Goal: Task Accomplishment & Management: Manage account settings

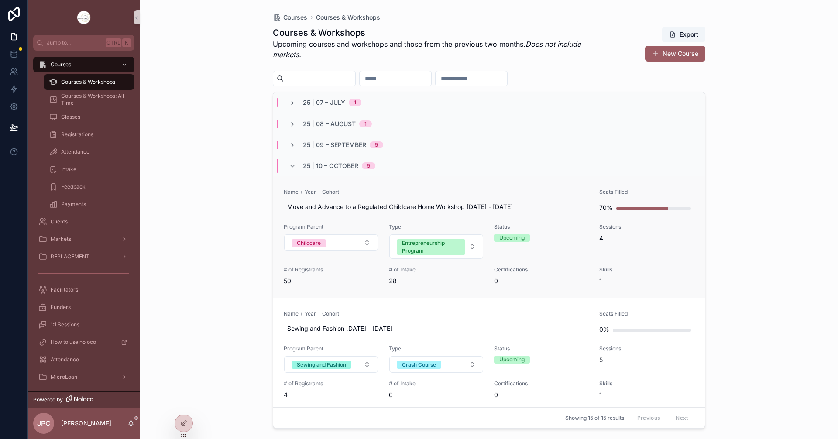
click at [427, 186] on link "Name + Year + Cohort Move and Advance to a Regulated Childcare Home Workshop Oc…" at bounding box center [488, 237] width 431 height 122
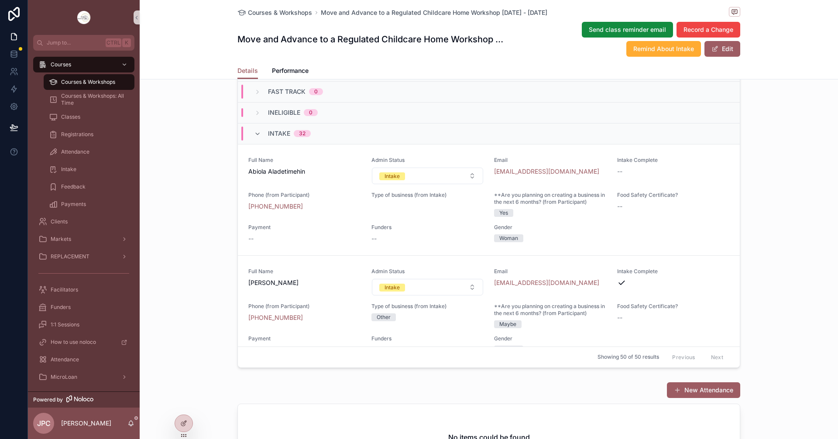
scroll to position [742, 0]
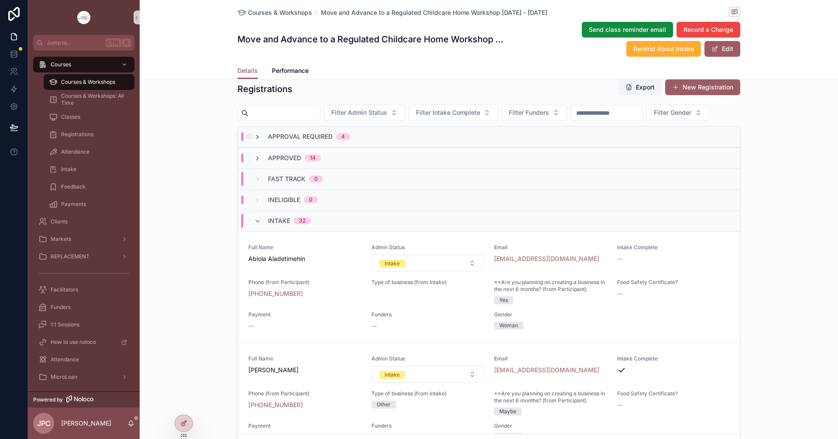
click at [254, 140] on icon "scrollable content" at bounding box center [257, 136] width 7 height 7
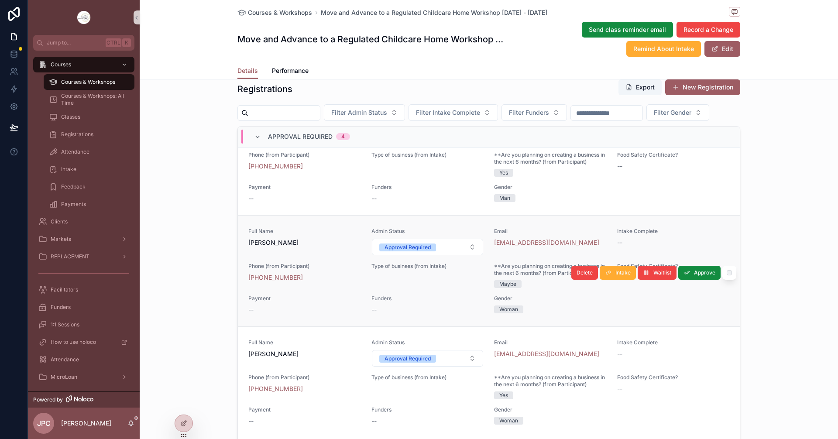
scroll to position [0, 0]
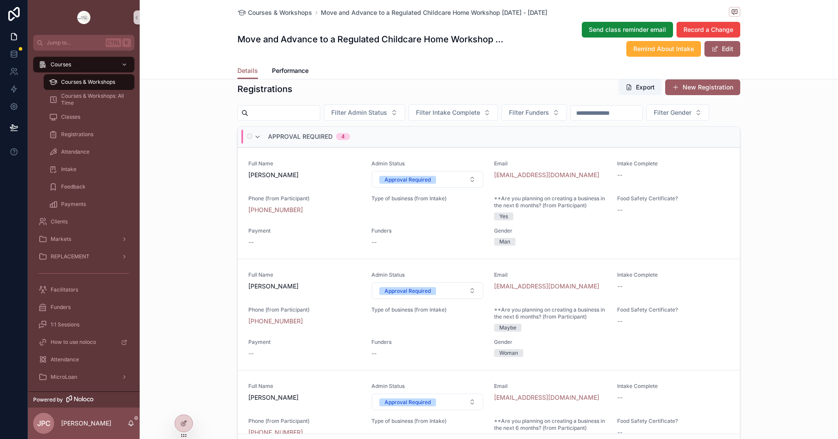
click at [254, 144] on div "Approval Required 4" at bounding box center [302, 137] width 96 height 14
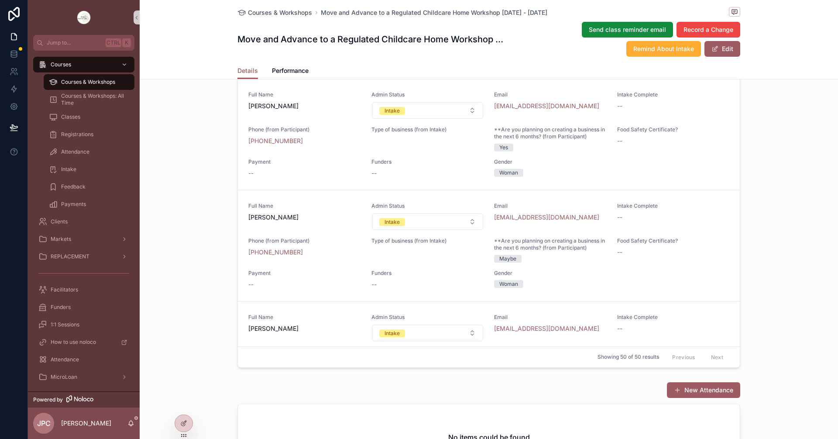
scroll to position [2694, 0]
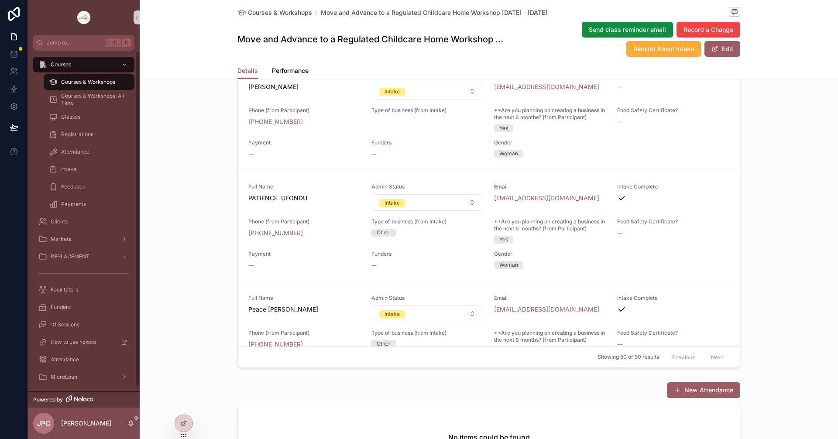
drag, startPoint x: 96, startPoint y: 85, endPoint x: 186, endPoint y: 113, distance: 93.7
click at [96, 85] on span "Courses & Workshops" at bounding box center [88, 82] width 54 height 7
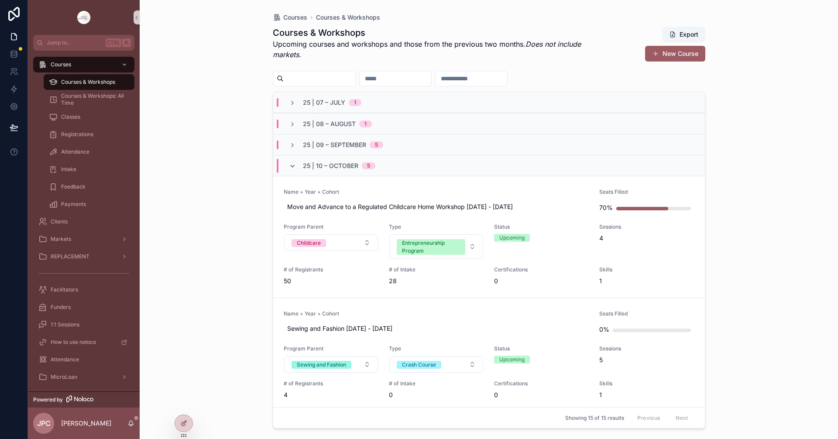
click at [293, 169] on icon "scrollable content" at bounding box center [292, 166] width 7 height 7
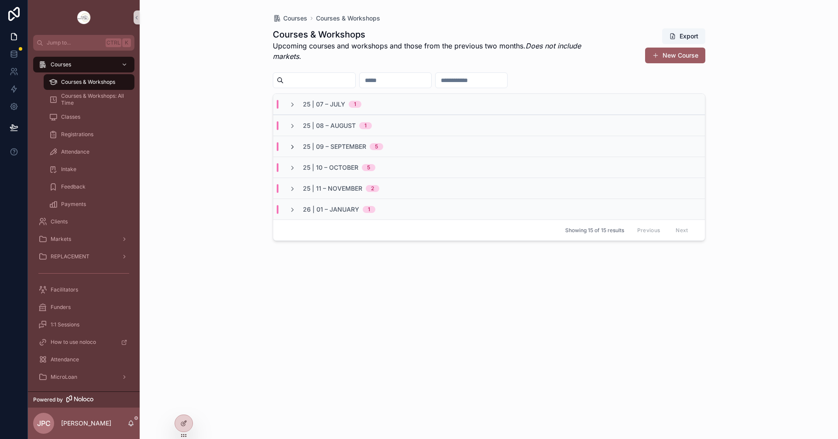
click at [294, 150] on icon "scrollable content" at bounding box center [292, 147] width 7 height 7
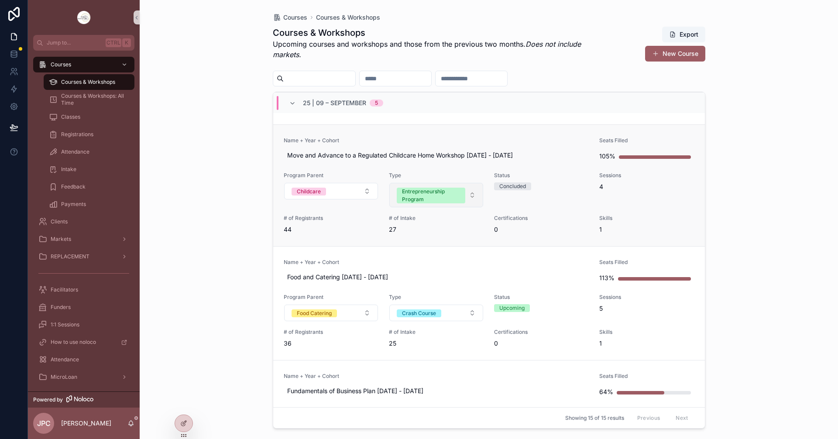
scroll to position [131, 0]
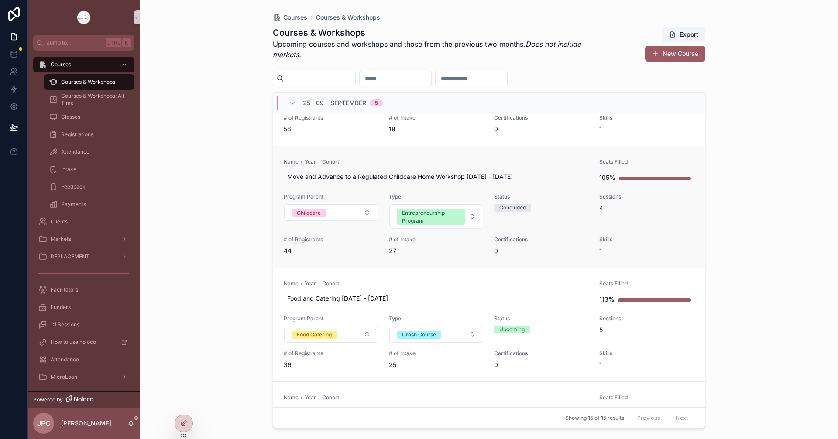
click at [389, 157] on link "Name + Year + Cohort Move and Advance to a Regulated Childcare Home Workshop Se…" at bounding box center [488, 207] width 431 height 122
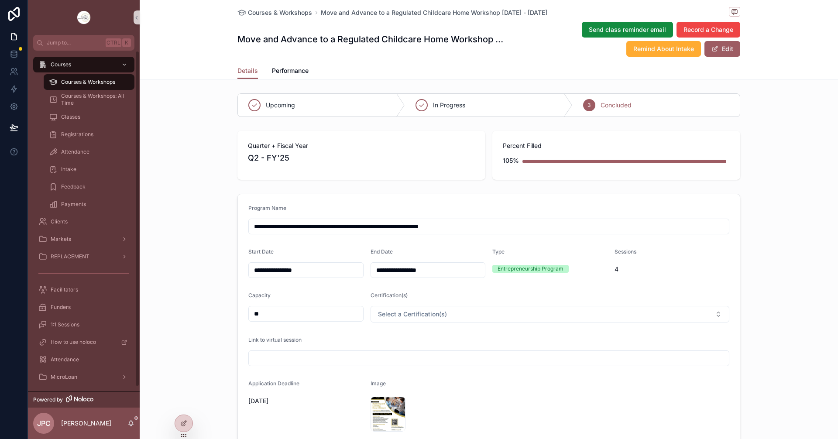
click at [125, 78] on div "Courses & Workshops" at bounding box center [89, 82] width 80 height 14
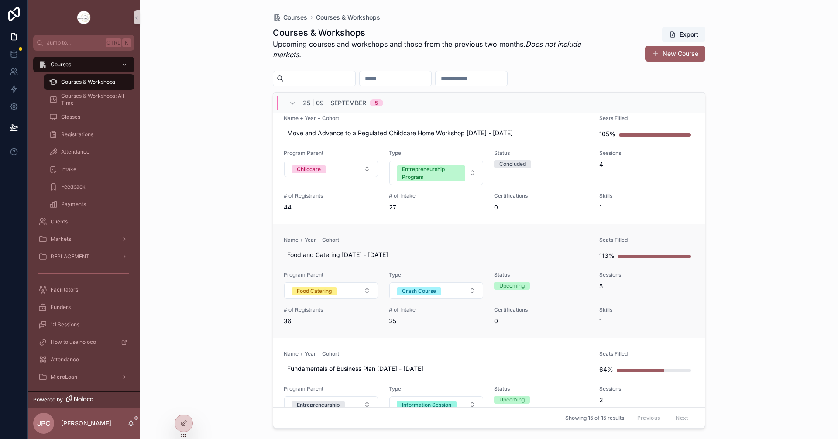
scroll to position [262, 0]
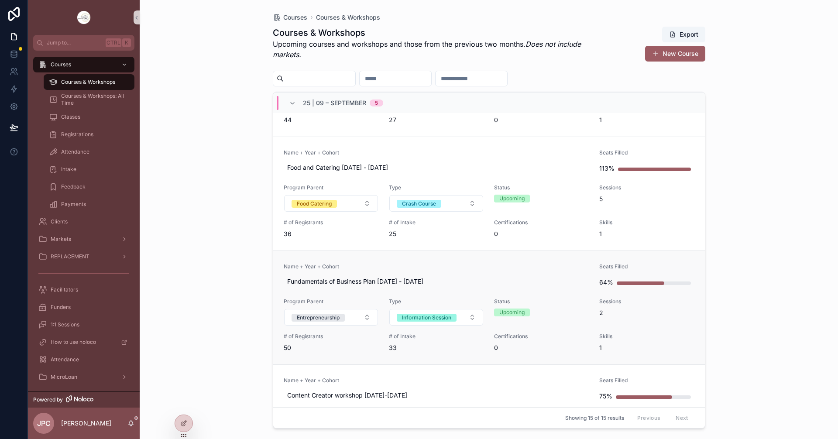
click at [381, 261] on link "Name + Year + Cohort Fundamentals of Business Plan Sep 10 - 11 2025 Seats Fille…" at bounding box center [488, 307] width 431 height 114
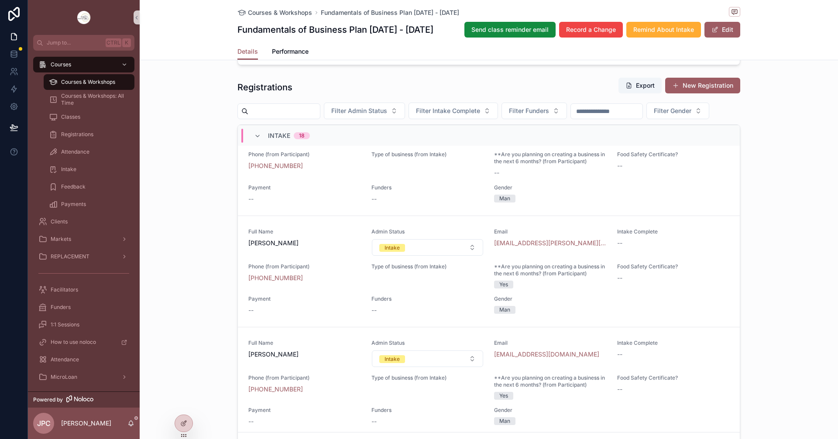
scroll to position [1614, 0]
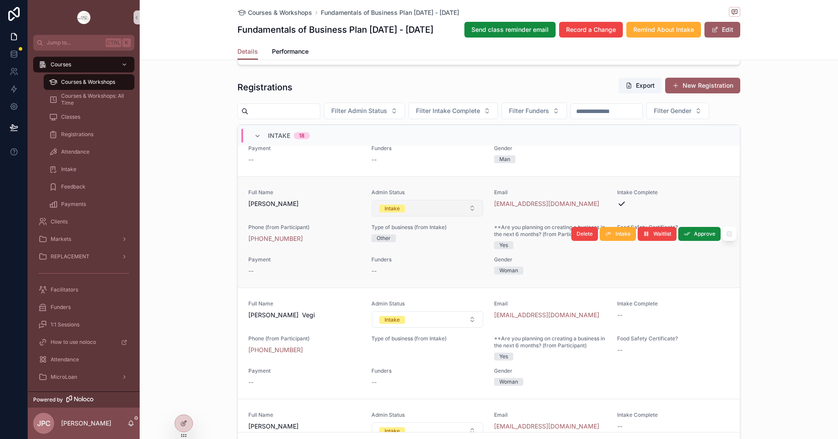
click at [436, 216] on button "Intake" at bounding box center [428, 208] width 112 height 17
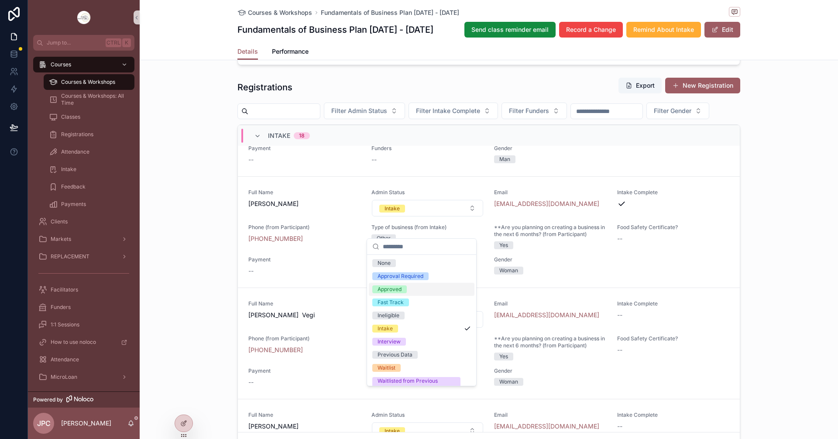
click at [397, 289] on div "Approved" at bounding box center [389, 289] width 24 height 8
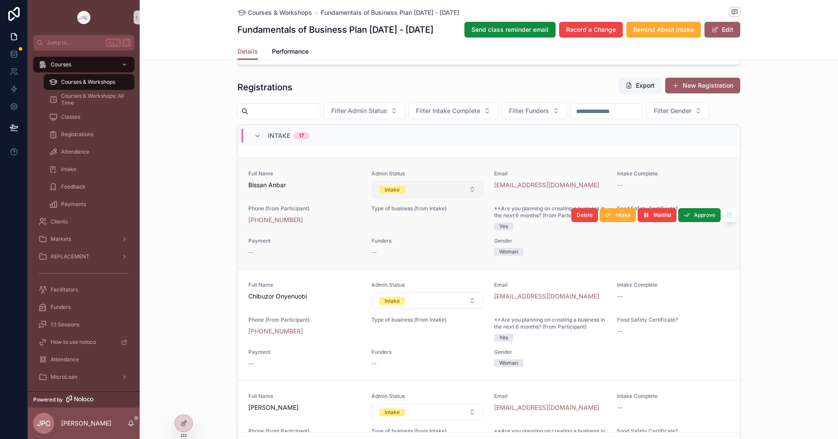
scroll to position [140, 0]
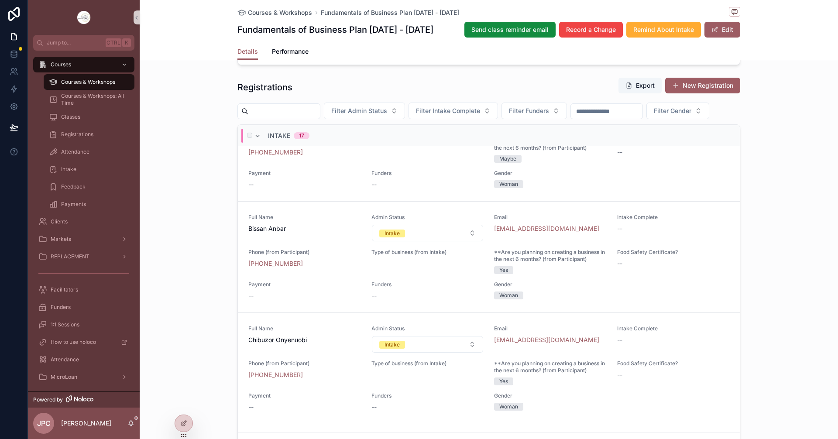
click at [262, 143] on div "Intake 17" at bounding box center [281, 136] width 55 height 14
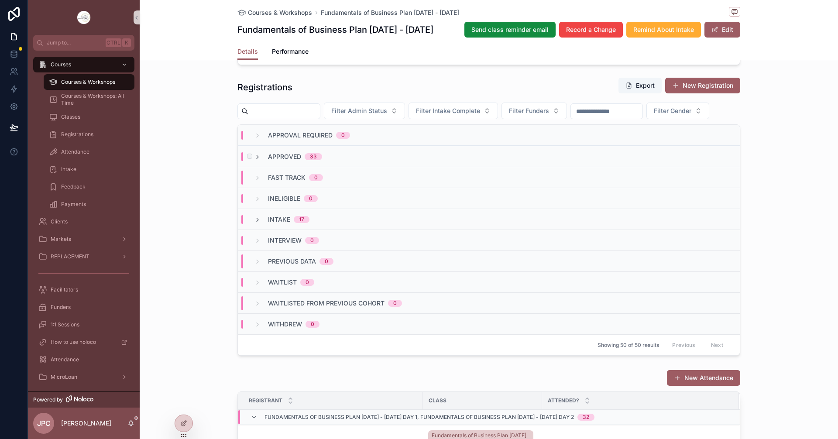
click at [260, 161] on div "Approved 33" at bounding box center [288, 156] width 68 height 9
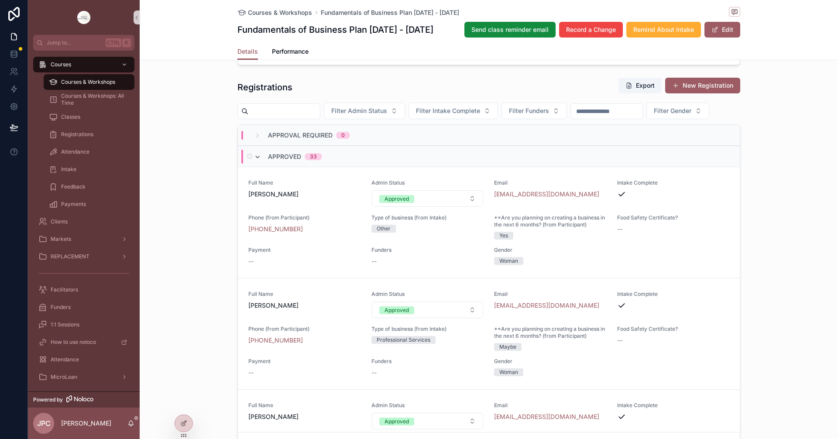
click at [256, 161] on icon "scrollable content" at bounding box center [257, 157] width 7 height 7
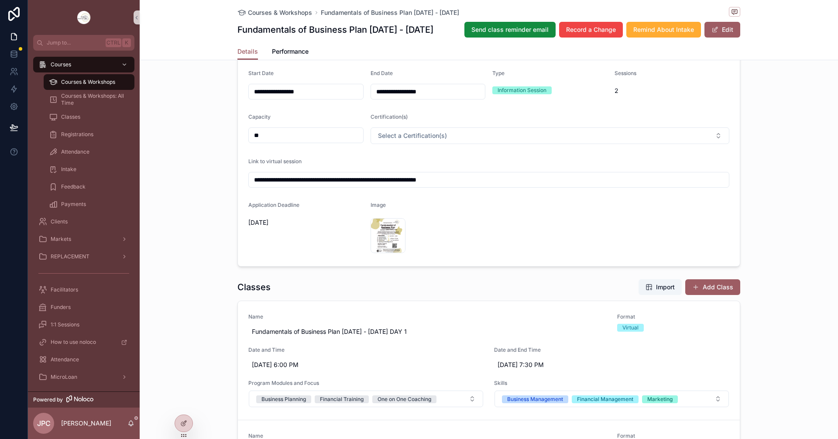
scroll to position [44, 0]
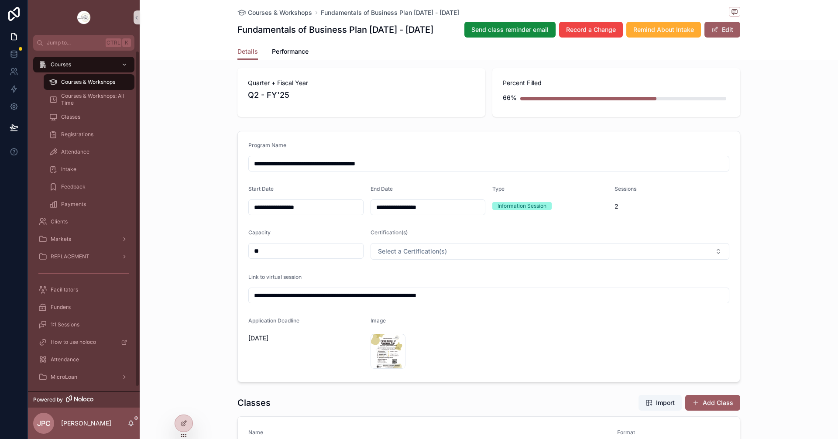
click at [91, 77] on div "Courses & Workshops" at bounding box center [89, 82] width 80 height 14
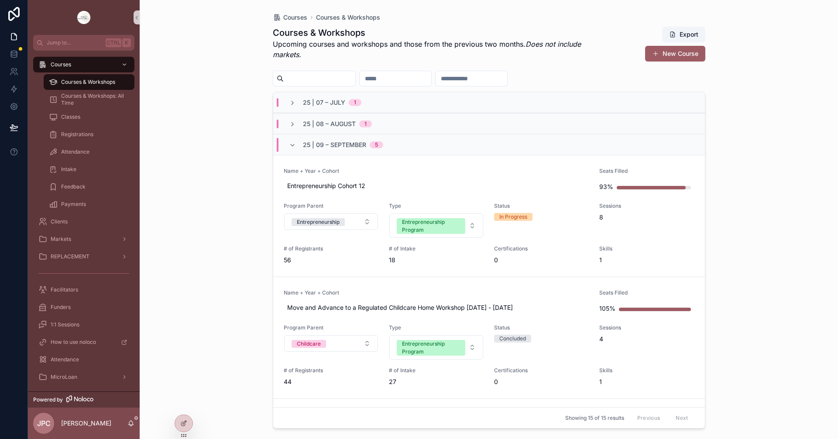
click at [287, 151] on div "25 | 09 – September 5" at bounding box center [335, 145] width 115 height 14
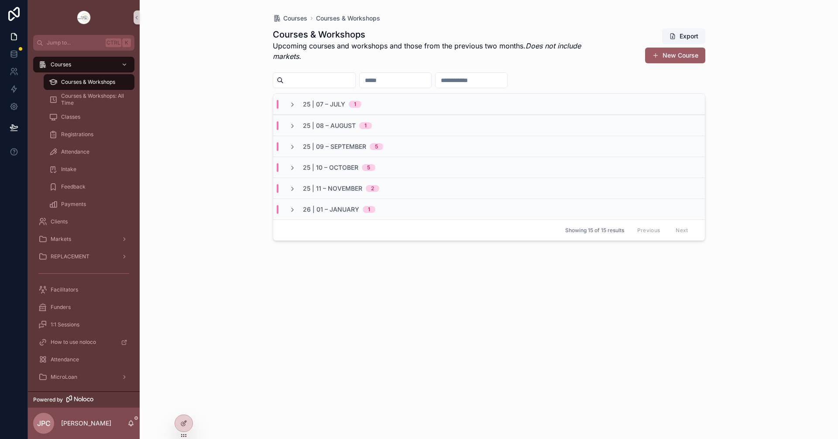
click at [288, 169] on div "25 | 10 – October 5" at bounding box center [331, 167] width 107 height 9
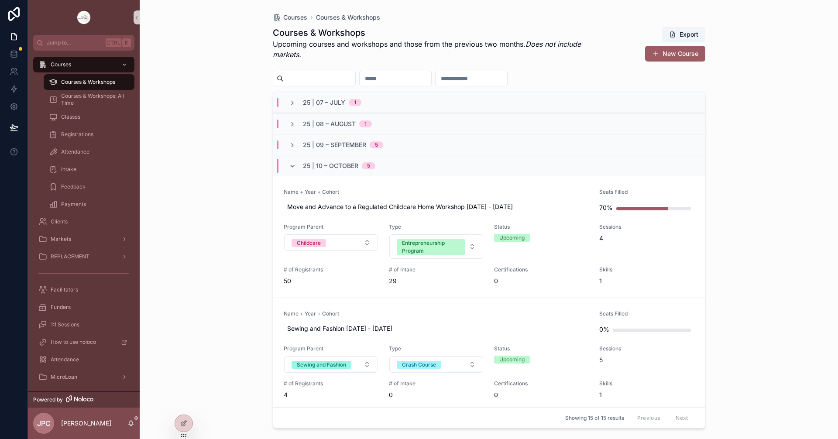
click at [288, 168] on div "25 | 10 – October 5" at bounding box center [331, 166] width 107 height 14
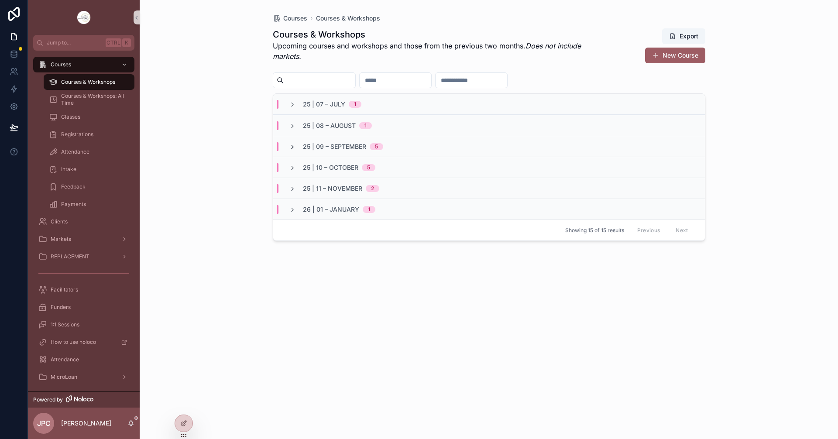
click at [292, 148] on icon "scrollable content" at bounding box center [292, 147] width 7 height 7
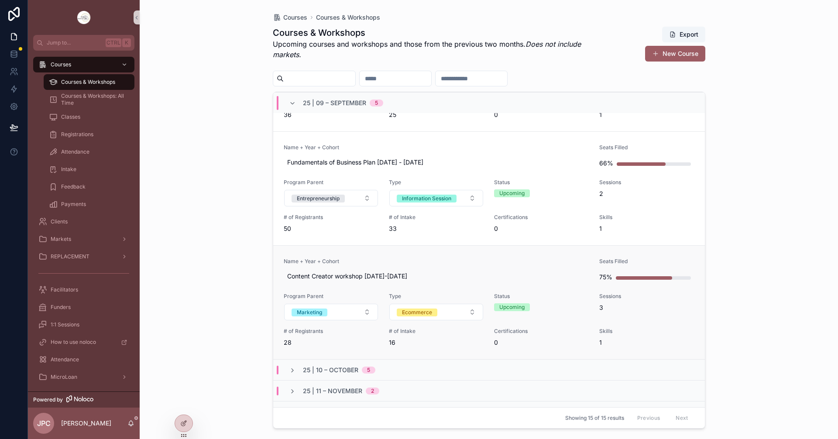
scroll to position [393, 0]
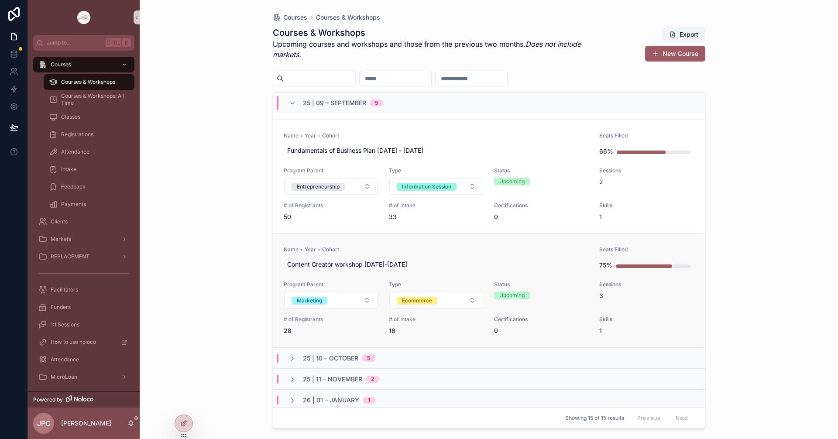
click at [448, 239] on link "Name + Year + Cohort Content Creator workshop Sep 29-Oct 1 2025 Seats Filled 75…" at bounding box center [488, 290] width 431 height 114
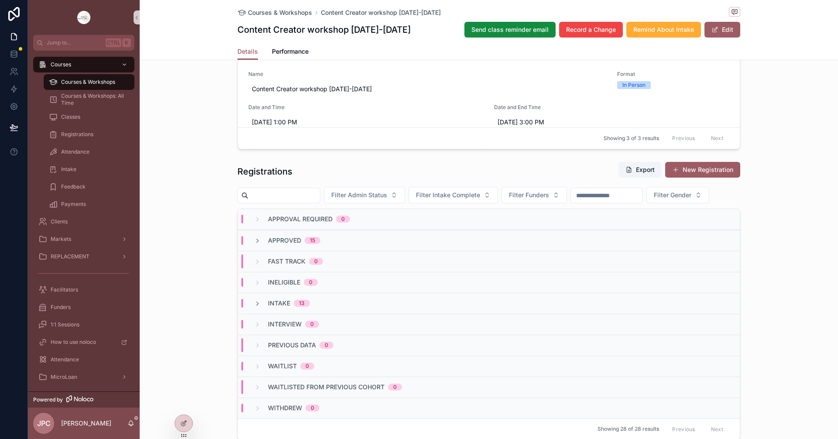
scroll to position [742, 0]
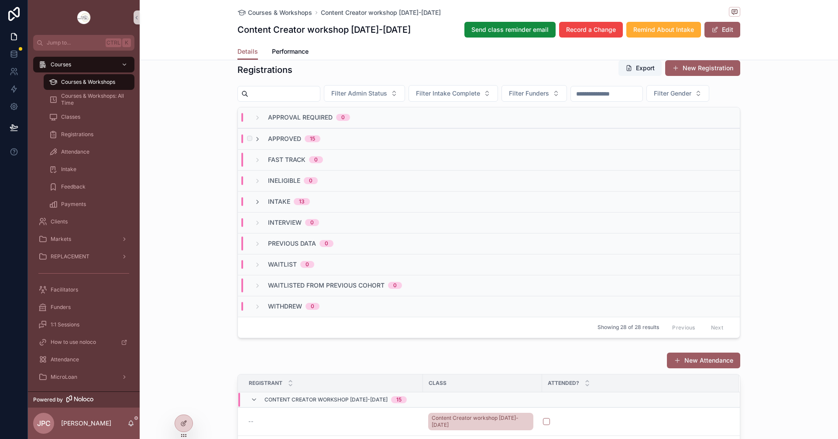
click at [259, 143] on div "Approved 15" at bounding box center [287, 138] width 66 height 9
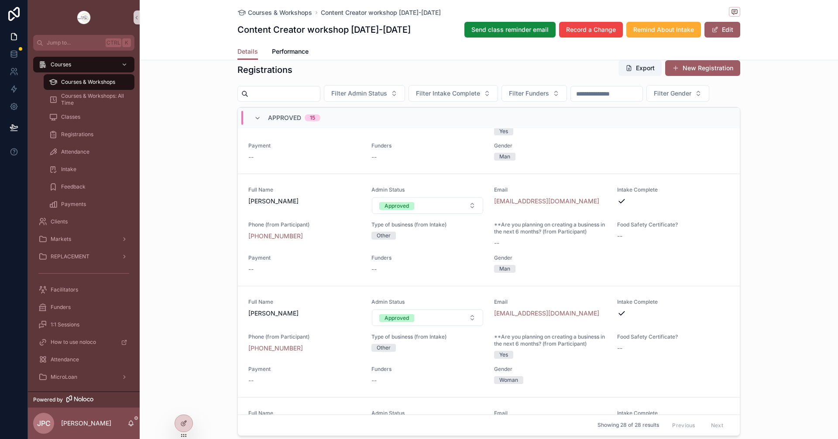
scroll to position [1309, 0]
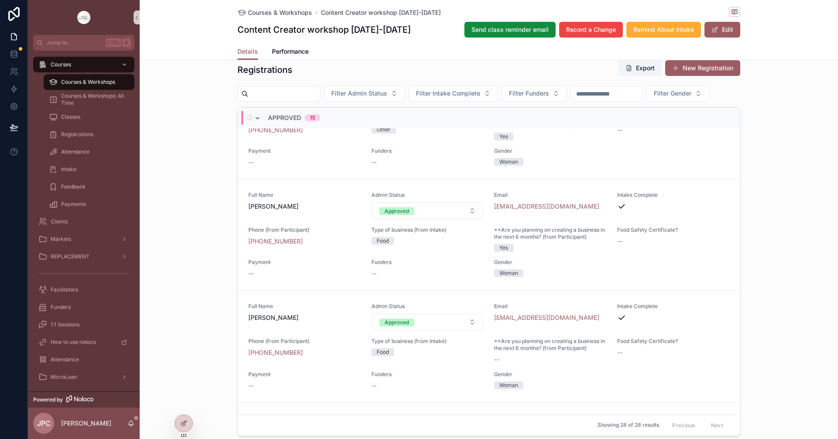
click at [256, 122] on icon "scrollable content" at bounding box center [257, 118] width 7 height 7
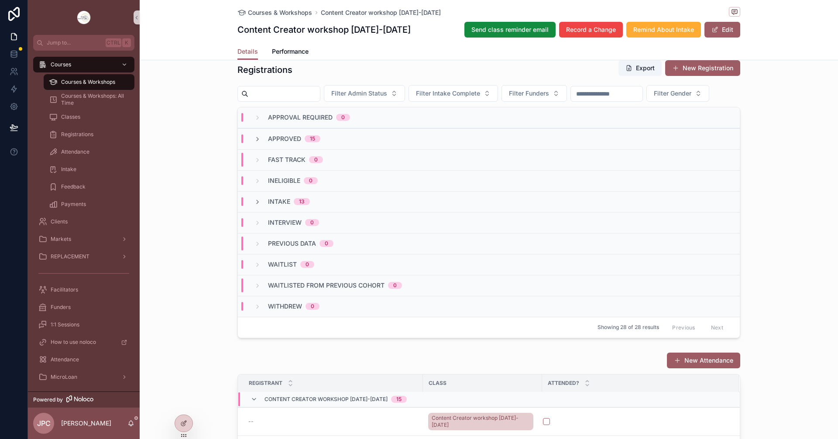
scroll to position [0, 0]
click at [256, 205] on icon "scrollable content" at bounding box center [257, 201] width 7 height 7
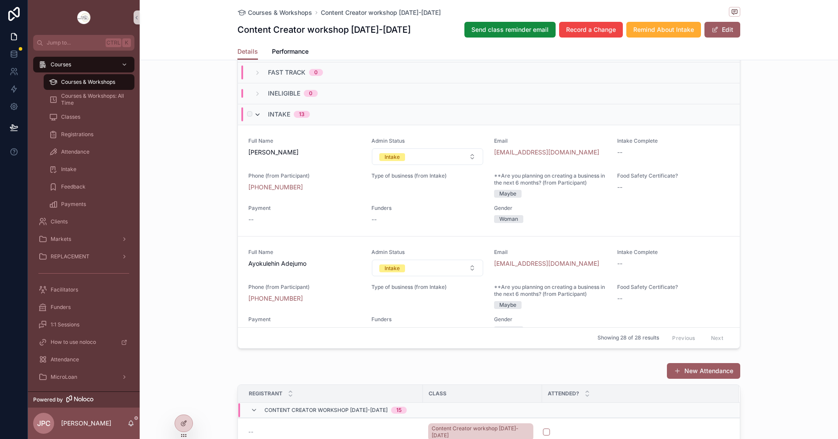
click at [256, 118] on icon "scrollable content" at bounding box center [257, 114] width 7 height 7
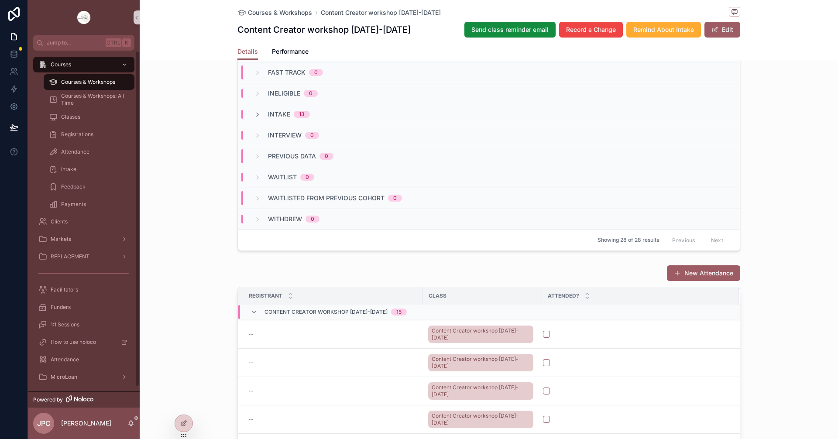
click at [77, 85] on div "Courses & Workshops" at bounding box center [89, 82] width 80 height 14
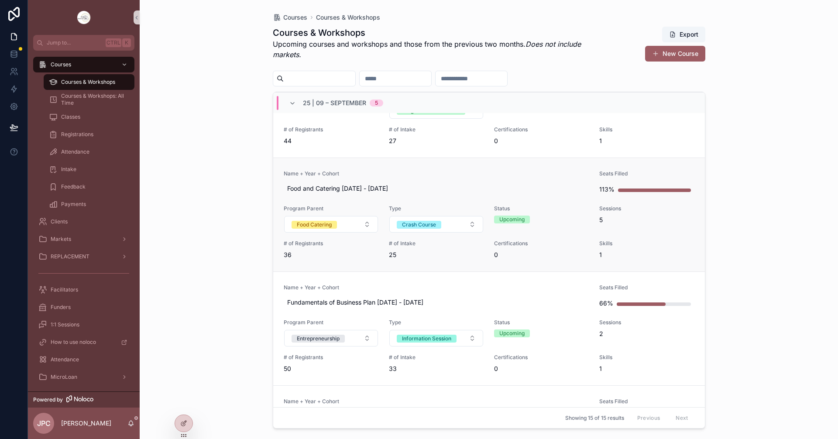
scroll to position [305, 0]
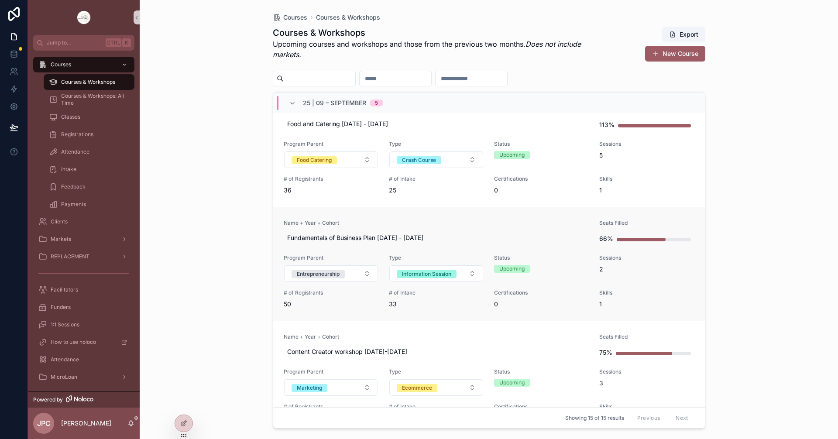
click at [383, 222] on span "Name + Year + Cohort" at bounding box center [436, 222] width 305 height 7
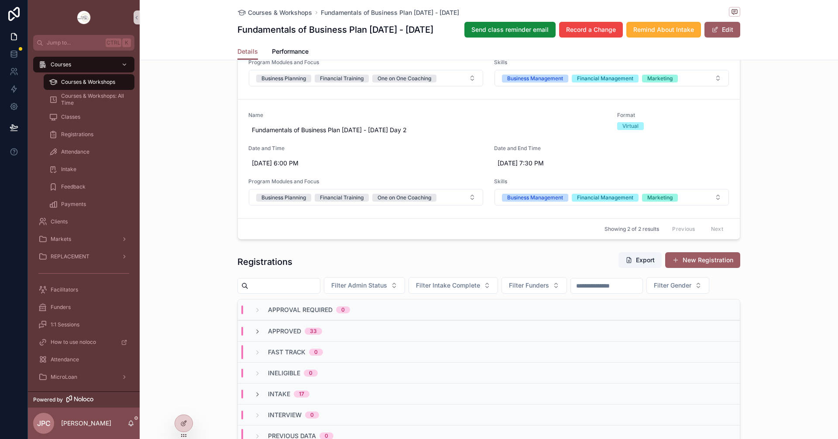
scroll to position [611, 0]
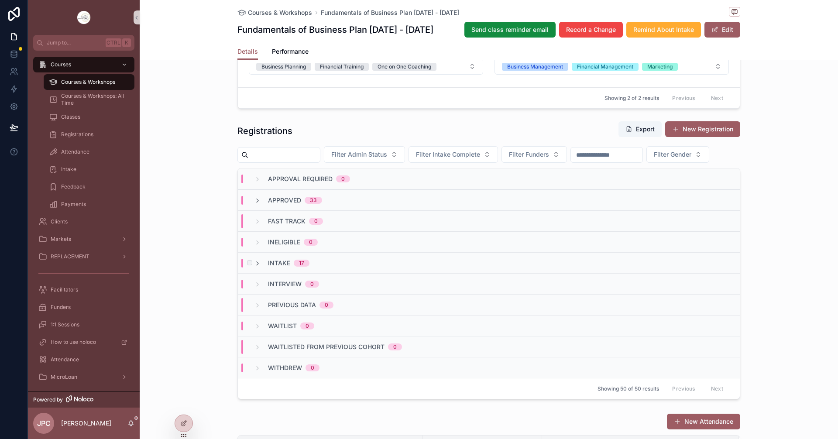
click at [262, 267] on div "Intake 17" at bounding box center [281, 263] width 55 height 9
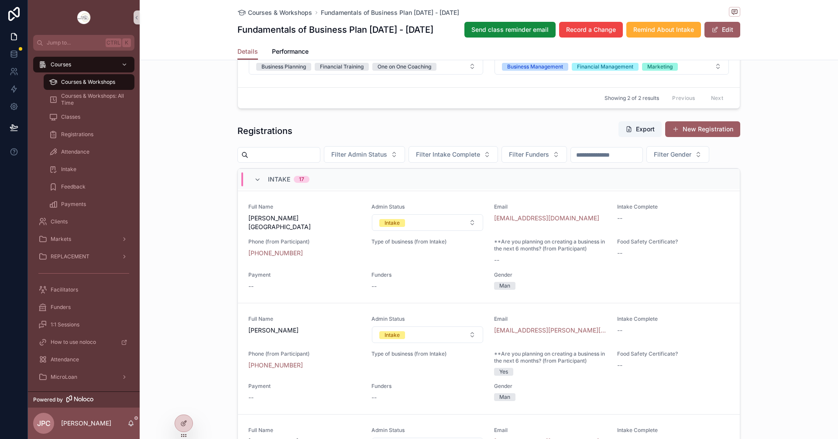
scroll to position [1527, 0]
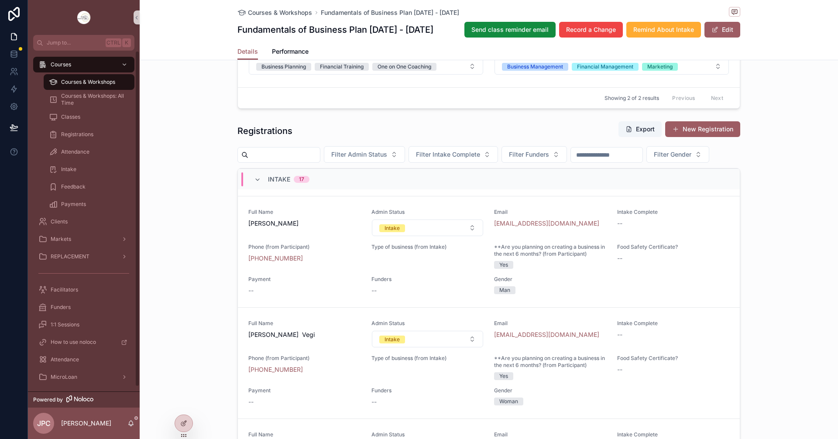
drag, startPoint x: 125, startPoint y: 241, endPoint x: 185, endPoint y: 164, distance: 97.9
click at [125, 241] on icon "scrollable content" at bounding box center [124, 239] width 6 height 6
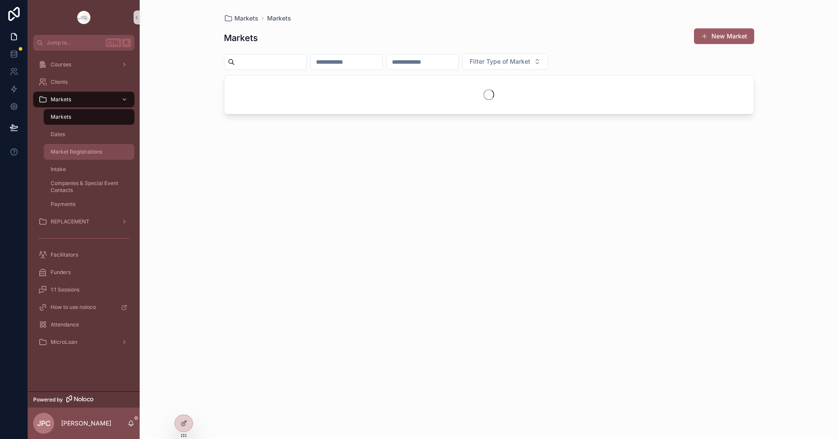
click at [106, 156] on div "Market Registrations" at bounding box center [89, 152] width 80 height 14
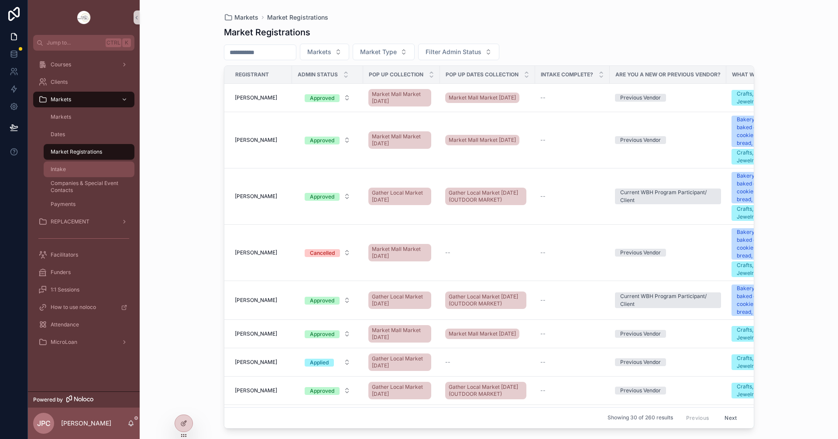
click at [70, 166] on div "Intake" at bounding box center [89, 169] width 80 height 14
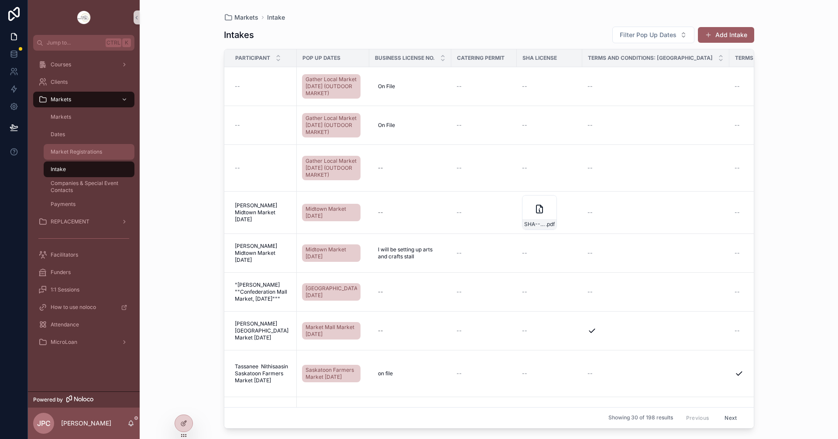
click at [111, 157] on div "Market Registrations" at bounding box center [89, 152] width 80 height 14
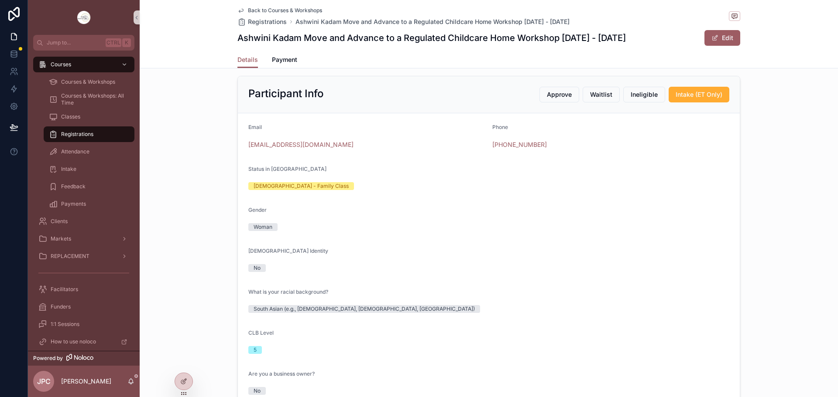
scroll to position [131, 0]
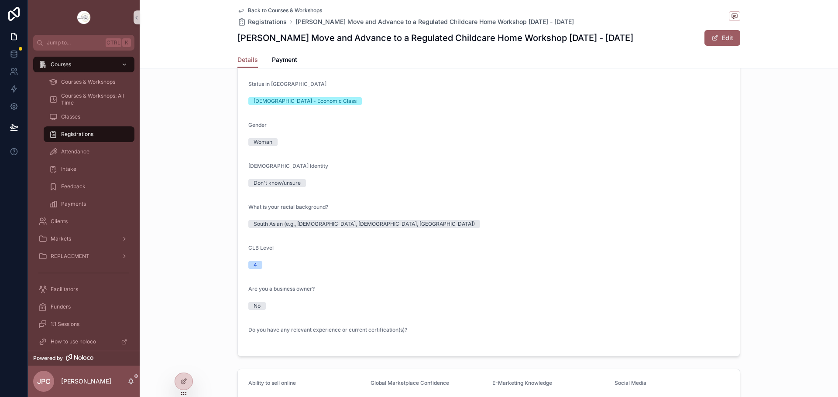
scroll to position [218, 0]
